Goal: Ask a question

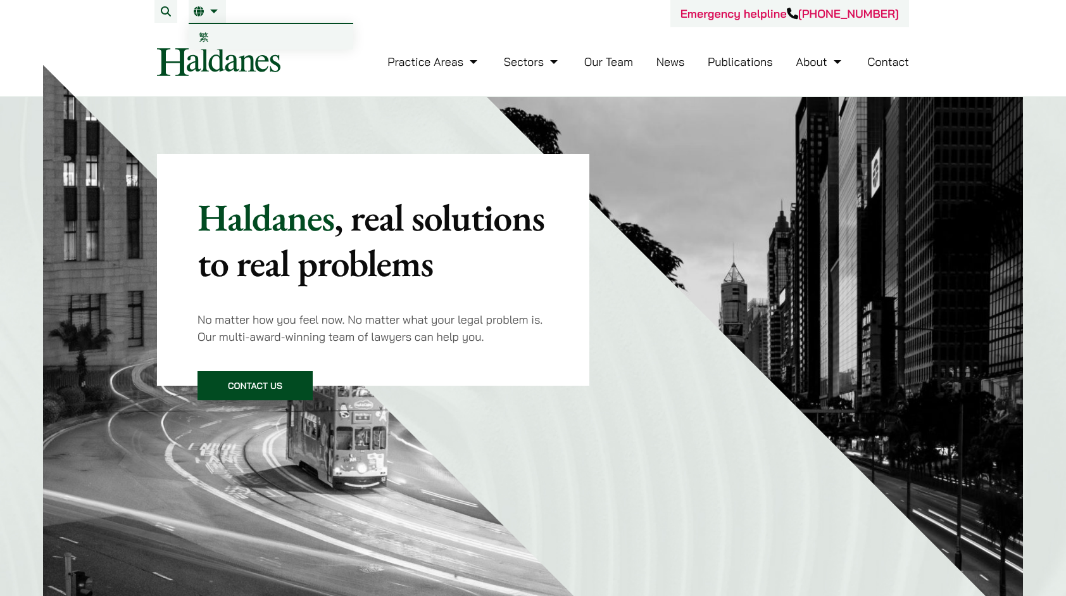
click at [208, 11] on link "EN" at bounding box center [207, 11] width 27 height 10
click at [212, 12] on link "EN" at bounding box center [207, 11] width 27 height 10
click at [199, 35] on span "繁" at bounding box center [204, 36] width 10 height 13
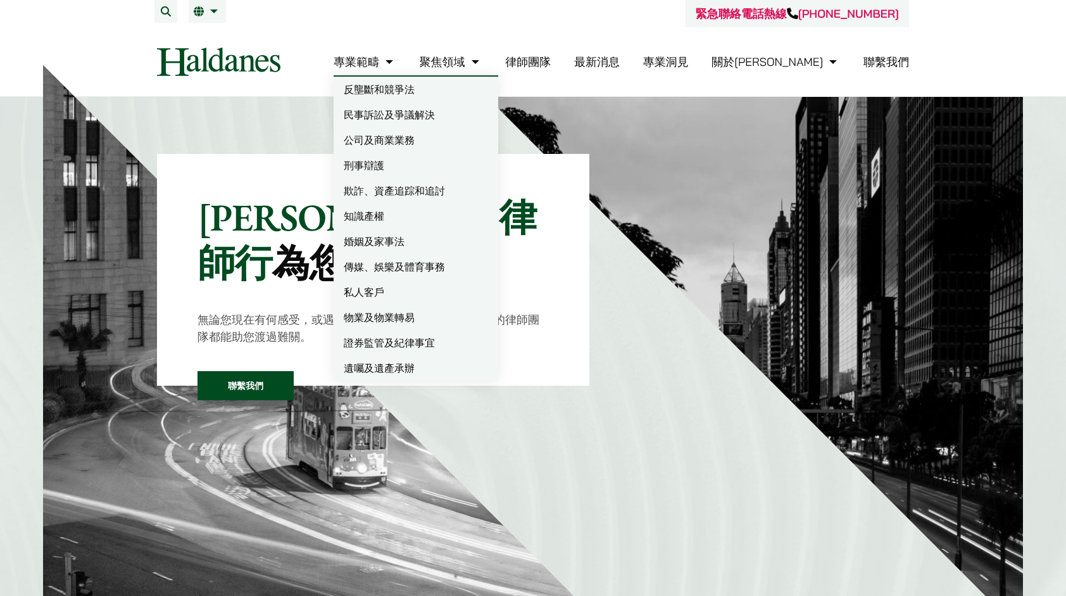
click at [443, 120] on link "民事訴訟及爭議解決" at bounding box center [416, 114] width 165 height 25
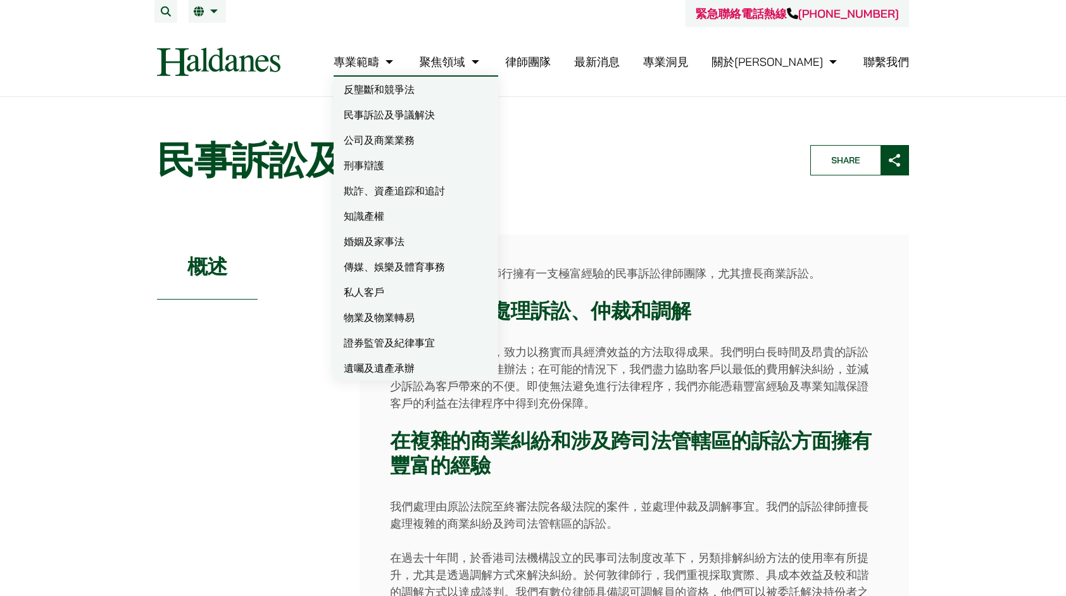
click at [443, 300] on link "私人客戶" at bounding box center [416, 291] width 165 height 25
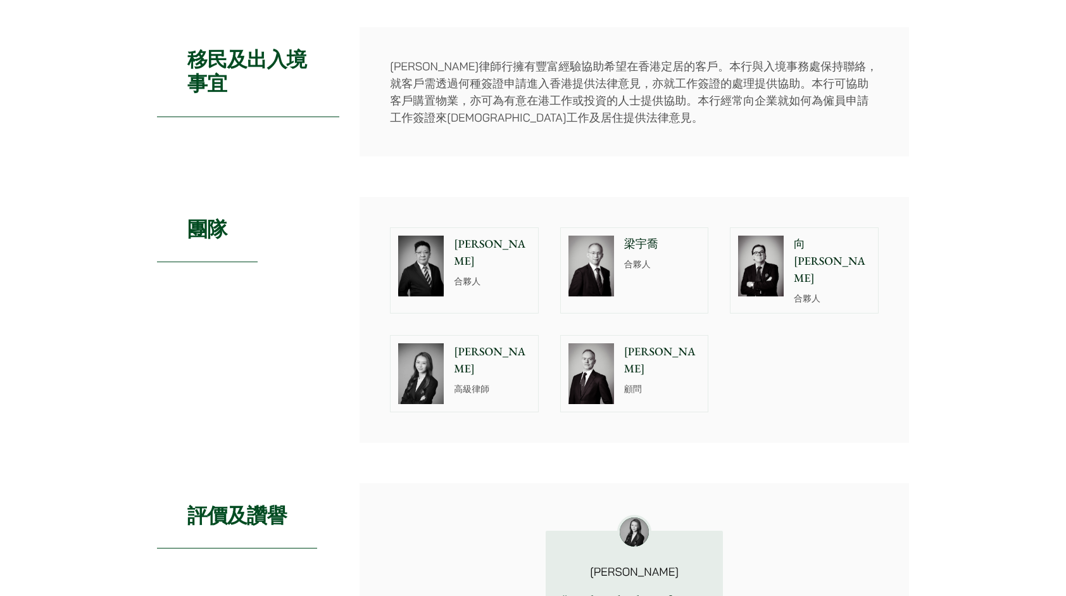
scroll to position [633, 0]
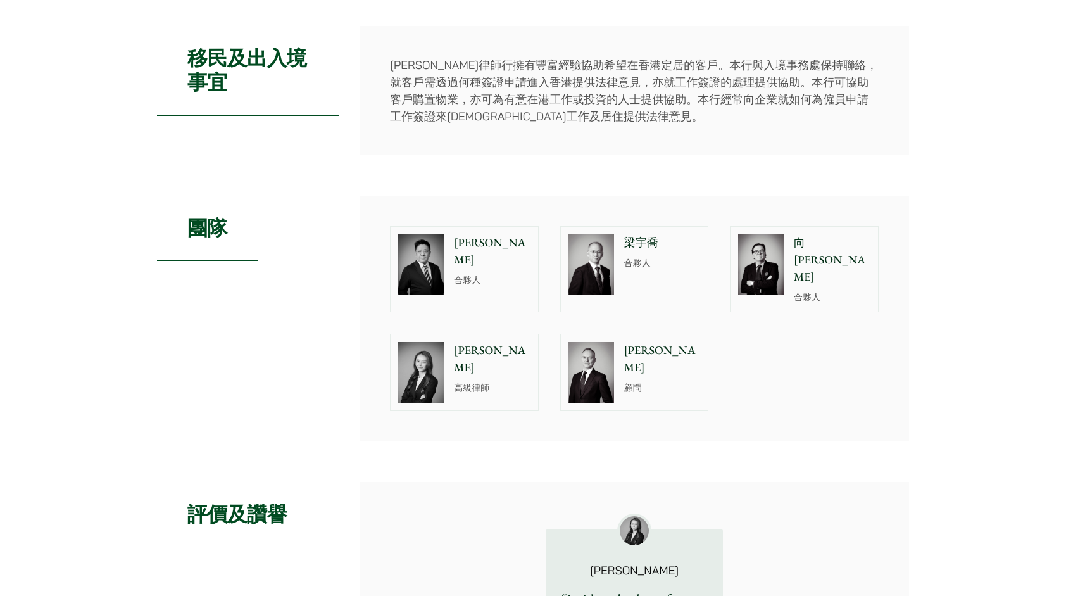
click at [248, 61] on h2 "移民及出入境事宜" at bounding box center [248, 71] width 182 height 90
click at [657, 63] on p "何敦律師行擁有豐富經驗協助希望在香港定居的客戶。本行與入境事務處保持聯絡，就客戶需透過何種簽證申請進入香港提供法律意見，亦就工作簽證的處理提供協助。本行可協助…" at bounding box center [634, 90] width 489 height 68
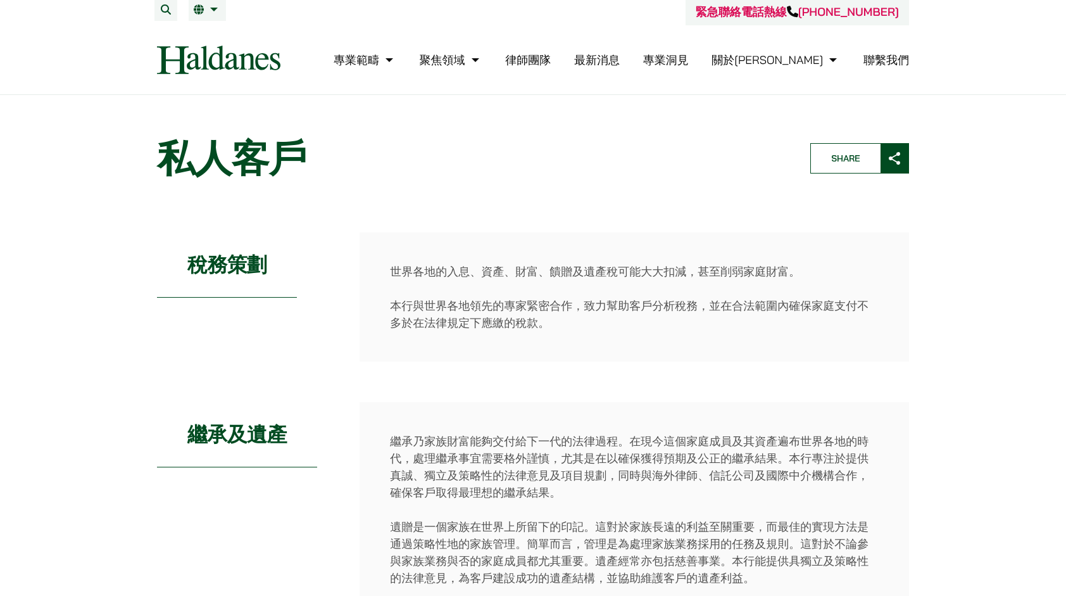
scroll to position [0, 0]
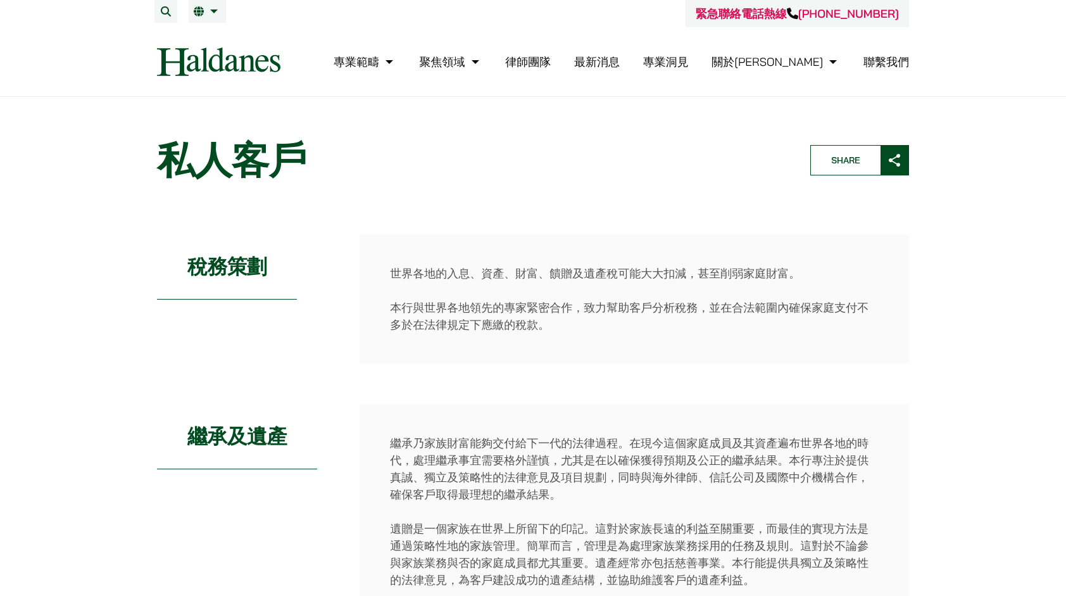
click at [899, 61] on link "聯繫我們" at bounding box center [887, 61] width 46 height 15
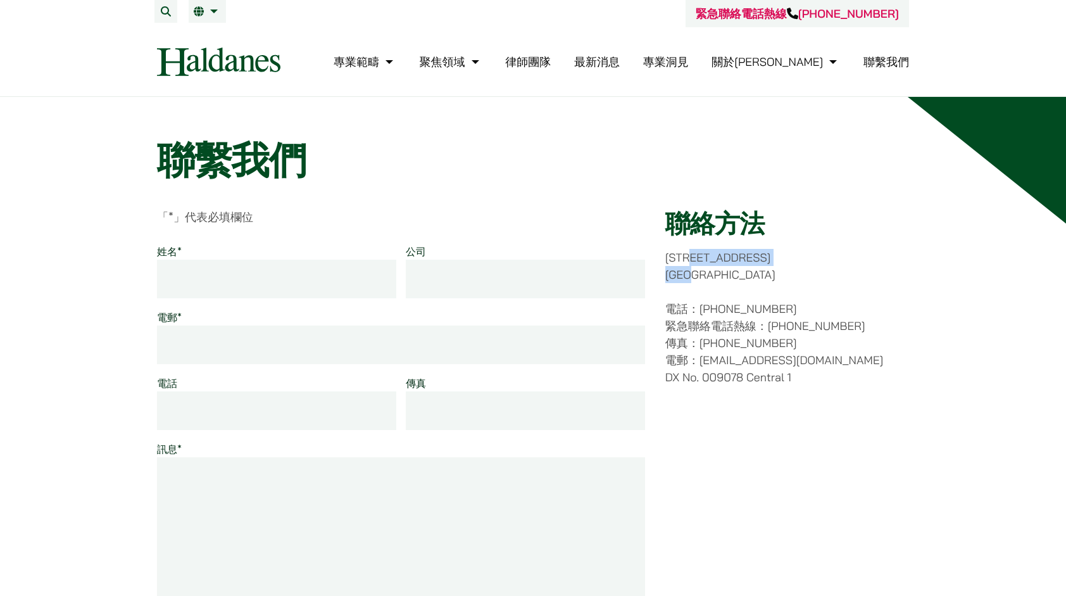
drag, startPoint x: 712, startPoint y: 251, endPoint x: 714, endPoint y: 268, distance: 17.8
click at [714, 268] on p "香港中環都爹利街十一號 律敦治大廈七樓" at bounding box center [787, 266] width 244 height 34
drag, startPoint x: 714, startPoint y: 268, endPoint x: 711, endPoint y: 301, distance: 33.0
click at [711, 301] on p "電話：(852) 2868 1234 緊急聯絡電話熱線：(852) 9763 5524 傳真：(852) 2845 1637 電郵：enquiries@hal…" at bounding box center [787, 342] width 244 height 85
click at [709, 329] on p "電話：(852) 2868 1234 緊急聯絡電話熱線：(852) 9763 5524 傳真：(852) 2845 1637 電郵：enquiries@hal…" at bounding box center [787, 342] width 244 height 85
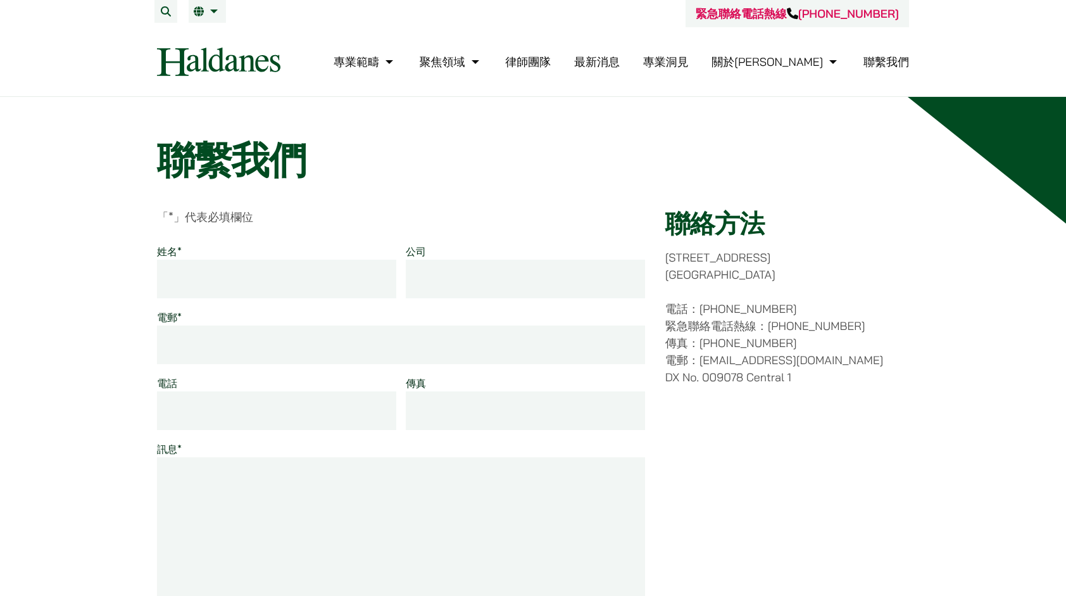
click at [253, 282] on input "姓名 *" at bounding box center [276, 279] width 239 height 39
type input "施頡笙"
click at [168, 410] on input "0958921225" at bounding box center [276, 410] width 239 height 39
click at [173, 410] on input "0958921225" at bounding box center [276, 410] width 239 height 39
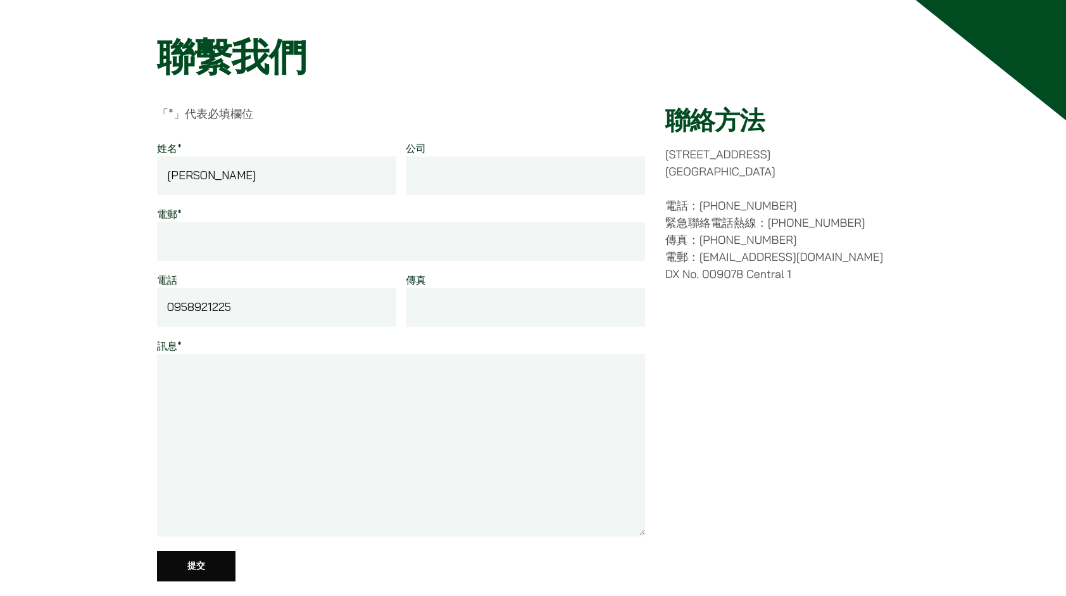
scroll to position [127, 0]
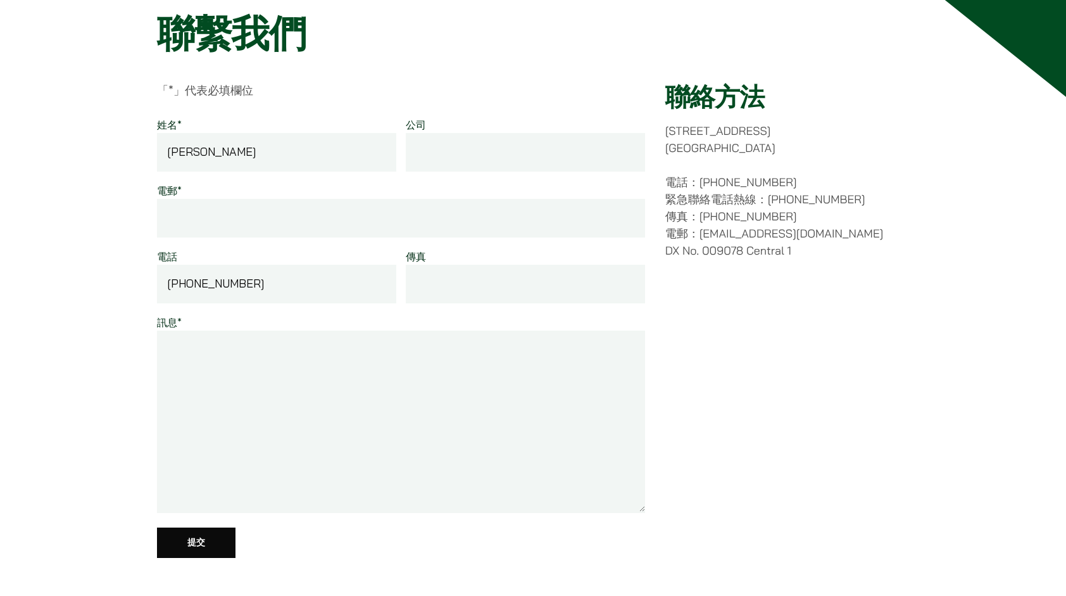
type input "+886 958921225"
click at [238, 215] on input "電郵 *" at bounding box center [401, 218] width 488 height 39
type input "jasonshih0209@gmail.com"
drag, startPoint x: 240, startPoint y: 362, endPoint x: 243, endPoint y: 355, distance: 8.2
click at [242, 362] on textarea "訊息 *" at bounding box center [401, 422] width 488 height 182
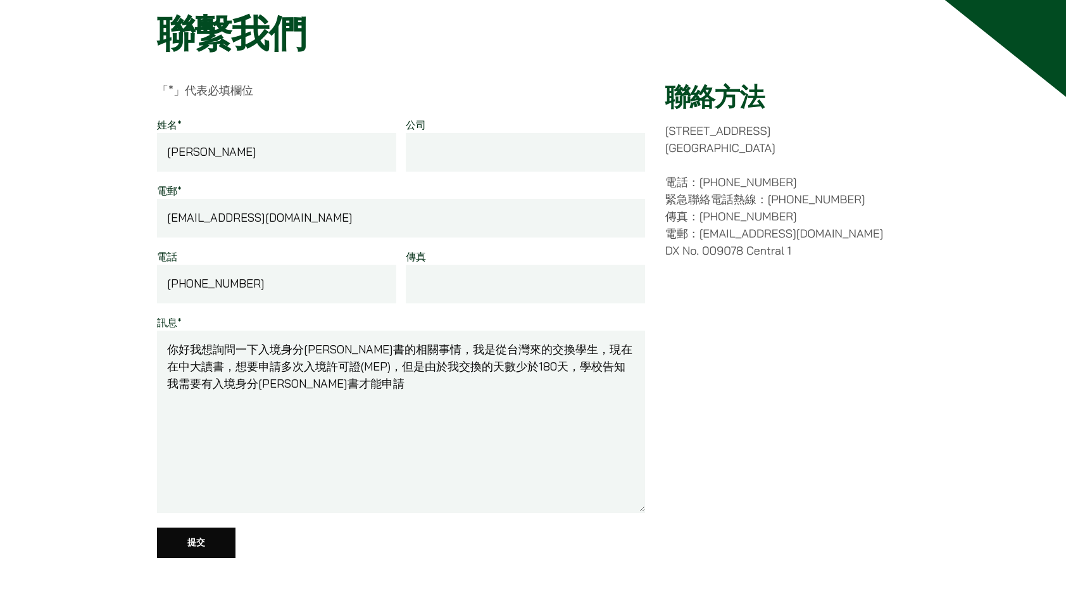
click at [512, 361] on textarea "你好我想詢問一下入境身分陳述書的相關事情，我是從台灣來的交換學生，現在在中大讀書，想要申請多次入境許可證(MEP)，但是由於我交換的天數少於180天，學校告知…" at bounding box center [401, 422] width 488 height 182
click at [353, 380] on textarea "你好我想詢問一下入境身分陳述書的相關事情，我是從台灣來的交換學生，現在在中大讀書，想要申請多次入境許可證(MEP)，但是由於我交換的天數少於180天，所以沒有…" at bounding box center [401, 422] width 488 height 182
click at [358, 380] on textarea "你好我想詢問一下入境身分陳述書的相關事情，我是從台灣來的交換學生，現在在中大讀書，想要申請多次入境許可證(MEP)，但是由於我交換的天數少於180天，所以沒有…" at bounding box center [401, 422] width 488 height 182
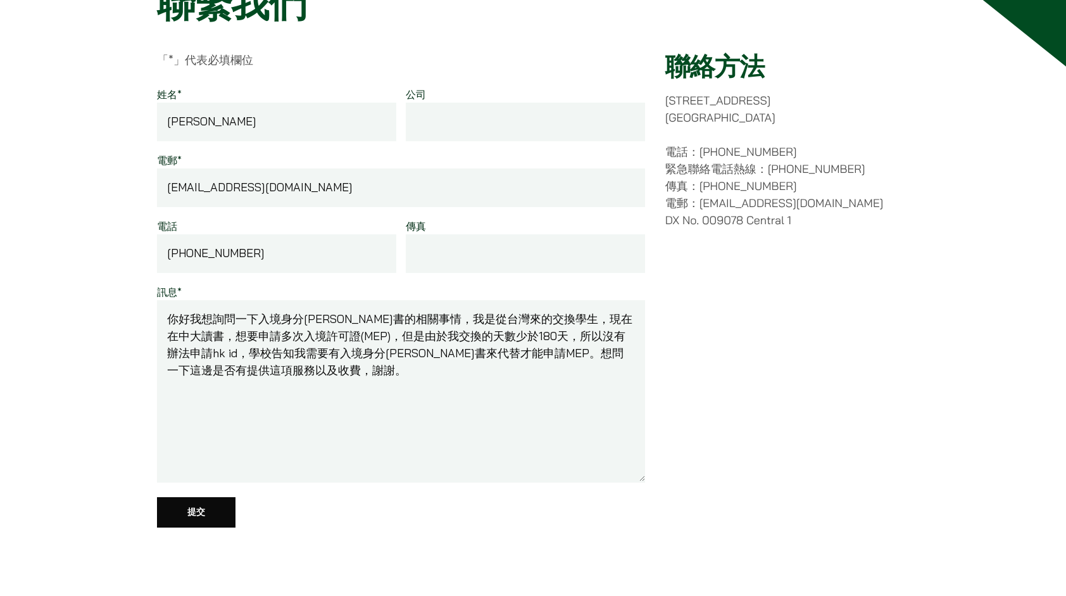
scroll to position [190, 0]
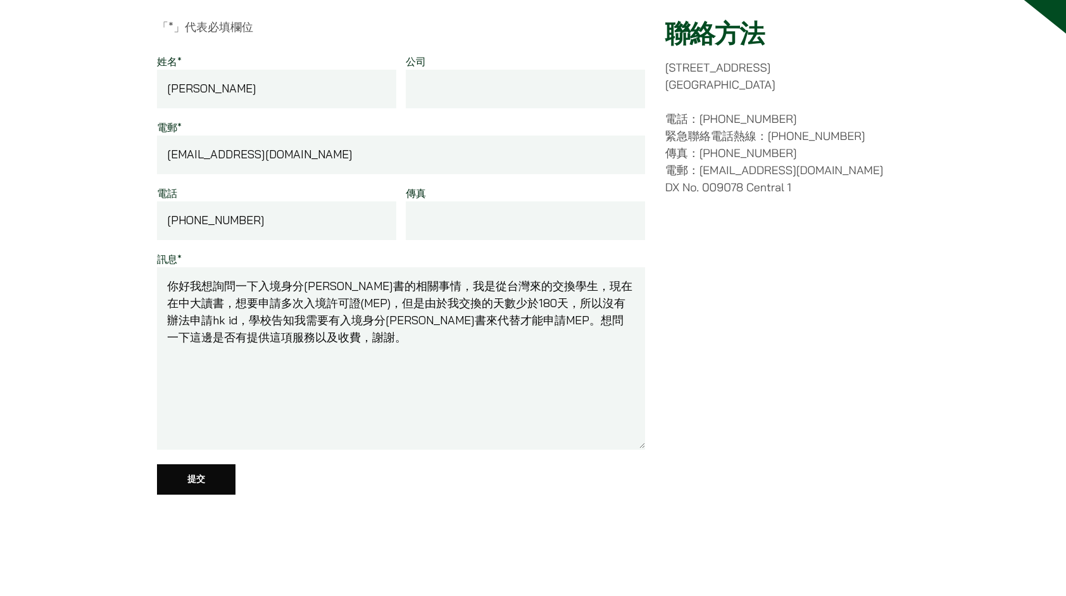
click at [425, 318] on textarea "你好我想詢問一下入境身分陳述書的相關事情，我是從台灣來的交換學生，現在在中大讀書，想要申請多次入境許可證(MEP)，但是由於我交換的天數少於180天，所以沒有…" at bounding box center [401, 358] width 488 height 182
click at [357, 323] on textarea "你好我想詢問一下入境身分陳述書的相關事情，我是從台灣來的交換學生，現在在中大讀書，想要申請多次入境許可證(MEP)，但是由於我交換的天數少於180天，所以沒有…" at bounding box center [401, 358] width 488 height 182
type textarea "你好我想詢問一下入境身分陳述書的相關事情，我是從台灣來的交換學生，現在在中大讀書，想要申請多次入境許可證(MEP)，但是由於我交換的天數少於180天，所以沒有…"
click at [196, 476] on input "提交" at bounding box center [196, 479] width 79 height 30
